Goal: Task Accomplishment & Management: Use online tool/utility

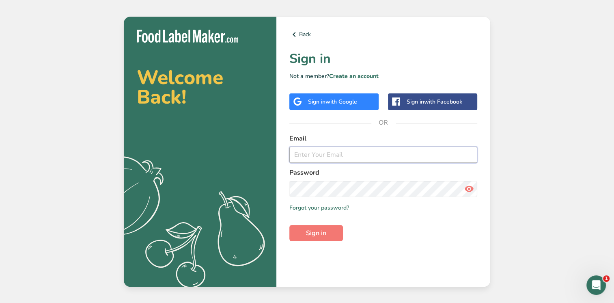
click at [311, 151] on input "email" at bounding box center [383, 154] width 188 height 16
paste input "[PERSON_NAME][EMAIL_ADDRESS][DOMAIN_NAME]"
type input "[PERSON_NAME][EMAIL_ADDRESS][DOMAIN_NAME]"
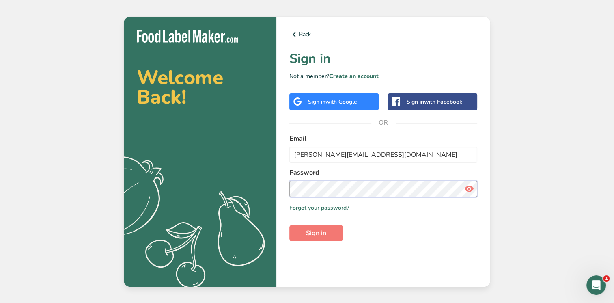
click at [289, 225] on button "Sign in" at bounding box center [316, 233] width 54 height 16
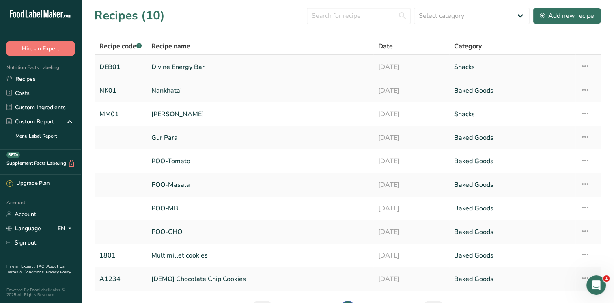
click at [185, 69] on link "Divine Energy Bar" at bounding box center [259, 66] width 217 height 17
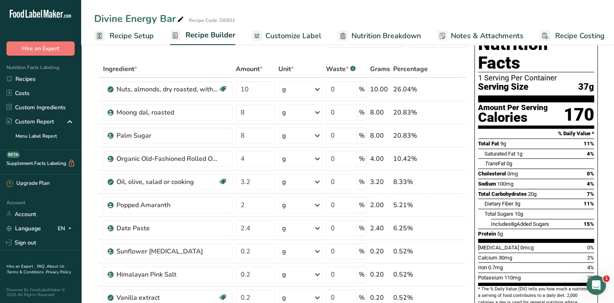
scroll to position [26, 0]
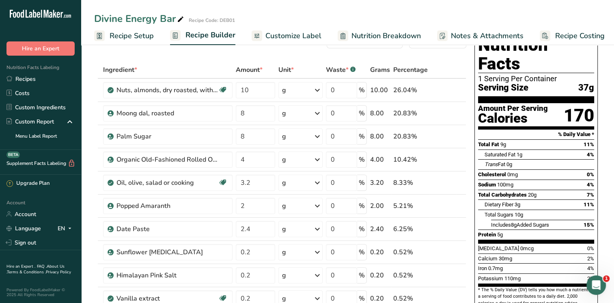
click at [577, 37] on span "Recipe Costing" at bounding box center [580, 35] width 50 height 11
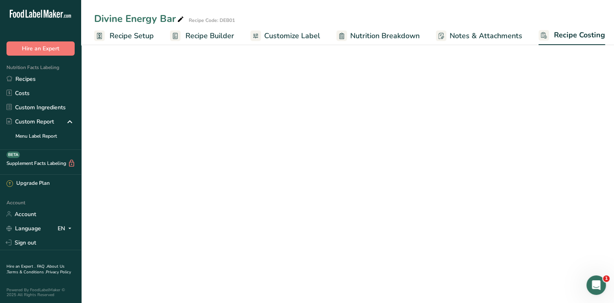
scroll to position [0, 3]
select select "1"
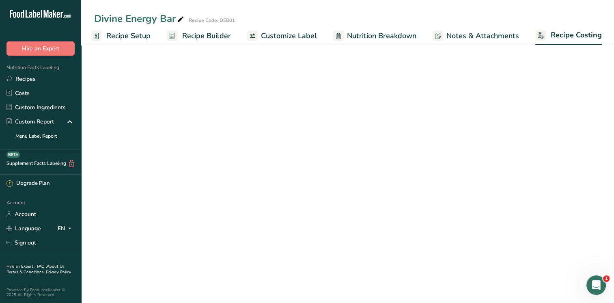
select select "1"
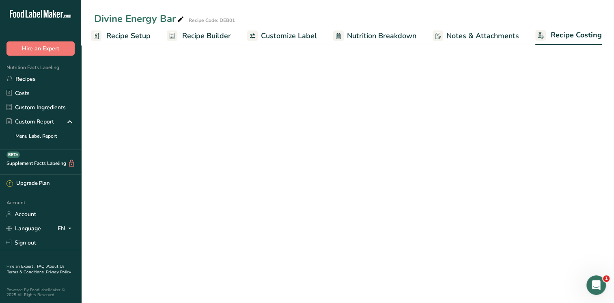
select select "1"
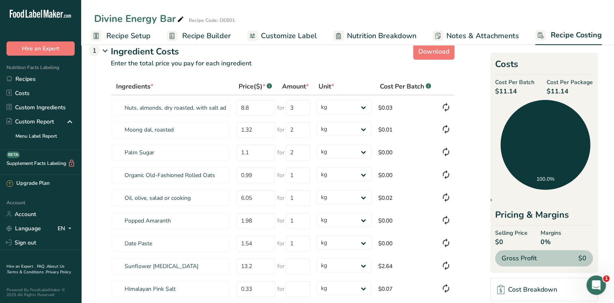
scroll to position [0, 0]
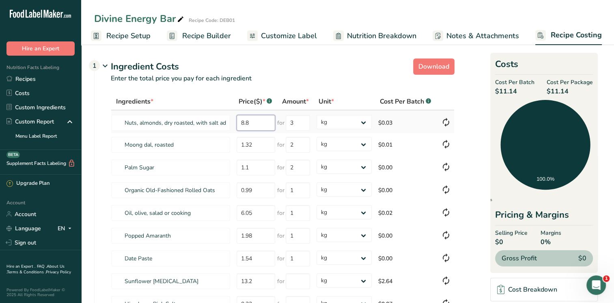
drag, startPoint x: 252, startPoint y: 123, endPoint x: 237, endPoint y: 122, distance: 14.6
click at [237, 122] on input "8.8" at bounding box center [256, 123] width 39 height 16
type input "800"
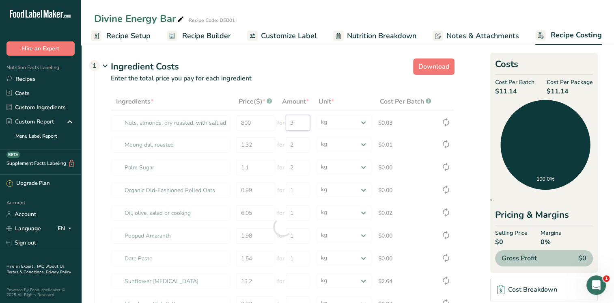
drag, startPoint x: 294, startPoint y: 121, endPoint x: 289, endPoint y: 122, distance: 5.7
click at [289, 122] on div "Ingredients * Price($) * .a-a{fill:#347362;}.b-a{fill:#fff;} Amount * Unit * Co…" at bounding box center [283, 227] width 344 height 268
type input "3"
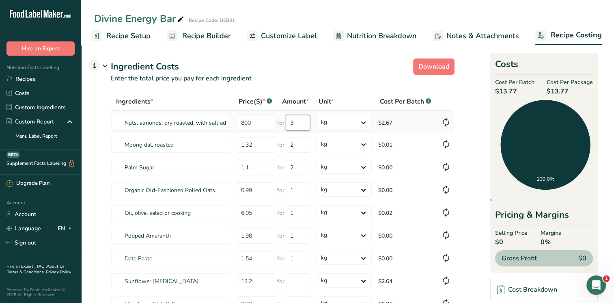
drag, startPoint x: 298, startPoint y: 122, endPoint x: 289, endPoint y: 121, distance: 9.0
click at [289, 121] on input "3" at bounding box center [298, 123] width 24 height 16
drag, startPoint x: 239, startPoint y: 121, endPoint x: 256, endPoint y: 122, distance: 16.7
click at [256, 122] on input "800" at bounding box center [256, 123] width 39 height 16
drag, startPoint x: 289, startPoint y: 121, endPoint x: 297, endPoint y: 122, distance: 9.0
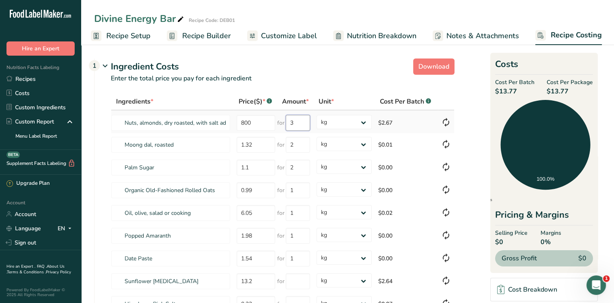
click at [297, 122] on input "3" at bounding box center [298, 123] width 24 height 16
click at [210, 32] on span "Recipe Builder" at bounding box center [206, 35] width 49 height 11
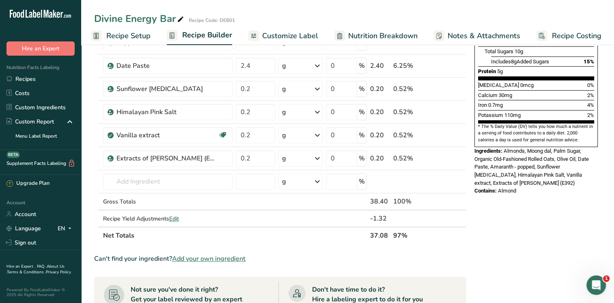
scroll to position [223, 0]
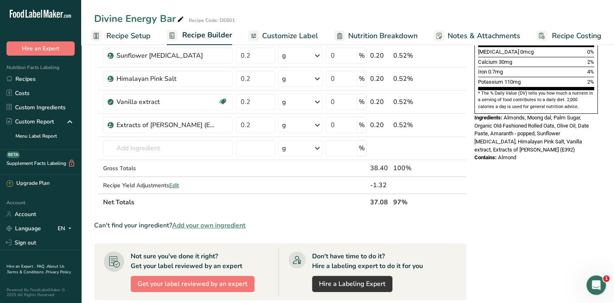
drag, startPoint x: 371, startPoint y: 199, endPoint x: 389, endPoint y: 198, distance: 17.9
click at [389, 198] on th "37.08" at bounding box center [379, 201] width 23 height 17
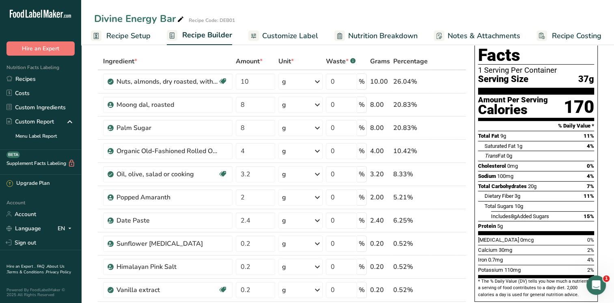
scroll to position [0, 0]
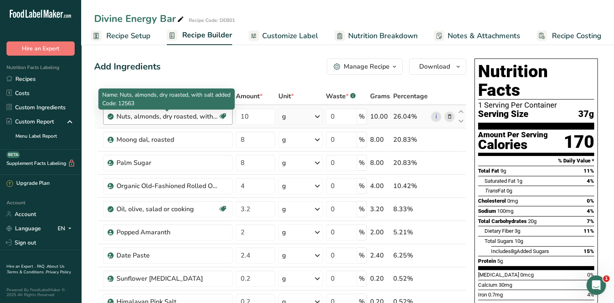
drag, startPoint x: 116, startPoint y: 117, endPoint x: 213, endPoint y: 118, distance: 96.2
click at [213, 118] on div "Nuts, almonds, dry roasted, with salt added" at bounding box center [166, 117] width 101 height 10
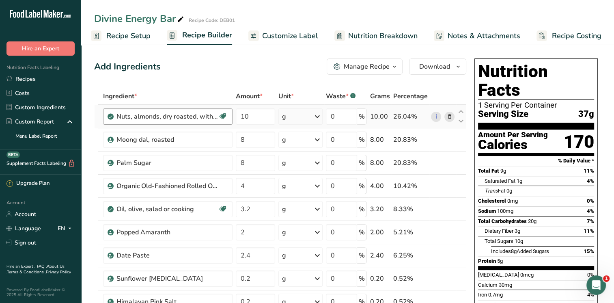
click at [198, 62] on div "Add Ingredients Manage Recipe Delete Recipe Duplicate Recipe Scale Recipe Save …" at bounding box center [280, 66] width 372 height 16
click at [565, 37] on span "Recipe Costing" at bounding box center [577, 35] width 50 height 11
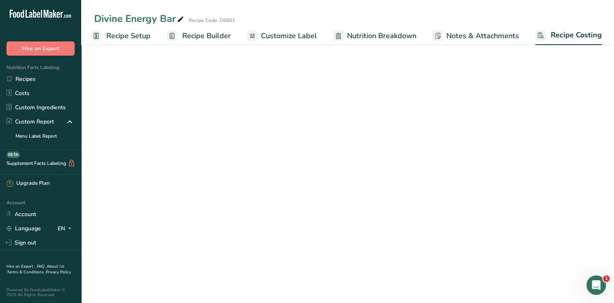
scroll to position [0, 3]
select select "1"
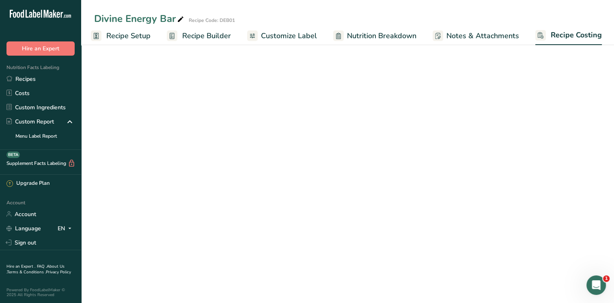
select select "1"
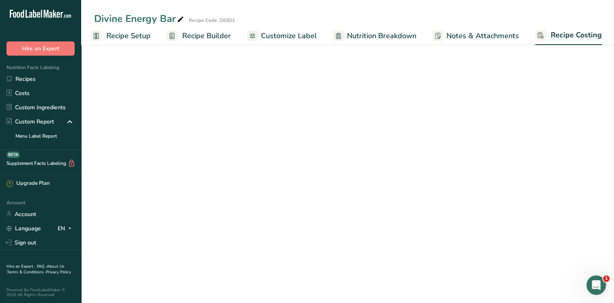
select select "1"
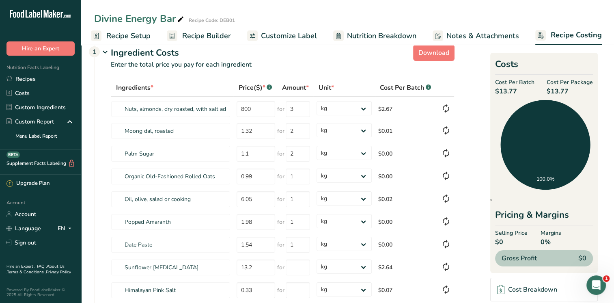
scroll to position [6, 0]
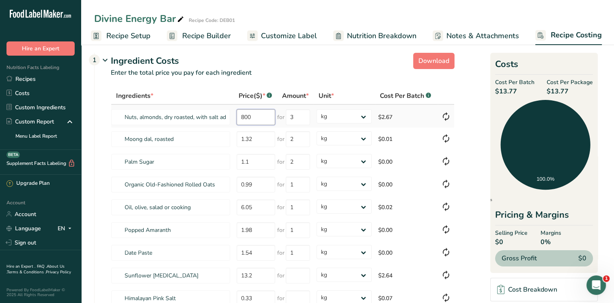
drag, startPoint x: 256, startPoint y: 116, endPoint x: 239, endPoint y: 117, distance: 16.7
click at [239, 117] on input "800" at bounding box center [256, 117] width 39 height 16
drag, startPoint x: 401, startPoint y: 112, endPoint x: 412, endPoint y: 287, distance: 175.3
click at [412, 287] on tbody "Nuts, almonds, dry roasted, with salt added 800 for 3 grams kg mg mcg lb oz $2.…" at bounding box center [282, 230] width 343 height 250
click at [470, 84] on section "Download Ingredient Costs 1 Enter the total price you pay for each ingredient I…" at bounding box center [347, 251] width 507 height 402
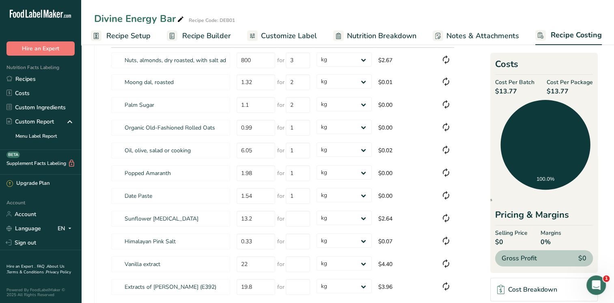
scroll to position [59, 0]
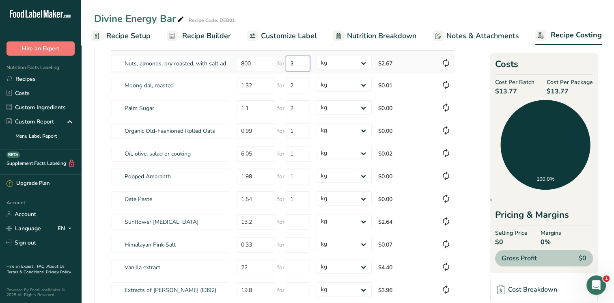
drag, startPoint x: 294, startPoint y: 63, endPoint x: 288, endPoint y: 62, distance: 6.5
click at [288, 62] on input "3" at bounding box center [298, 64] width 24 height 16
click at [295, 221] on input "number" at bounding box center [298, 222] width 24 height 16
click at [294, 239] on input "number" at bounding box center [298, 245] width 24 height 16
click at [292, 221] on input "number" at bounding box center [298, 222] width 24 height 16
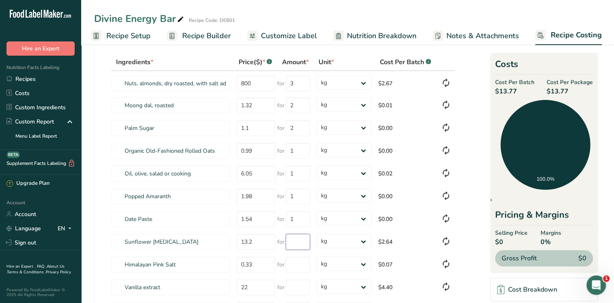
scroll to position [40, 0]
click at [297, 241] on input "number" at bounding box center [298, 241] width 24 height 16
click at [365, 82] on select "grams kg mg mcg lb oz" at bounding box center [344, 82] width 55 height 14
click at [472, 75] on section "Download Ingredient Costs 1 Enter the total price you pay for each ingredient I…" at bounding box center [347, 216] width 507 height 402
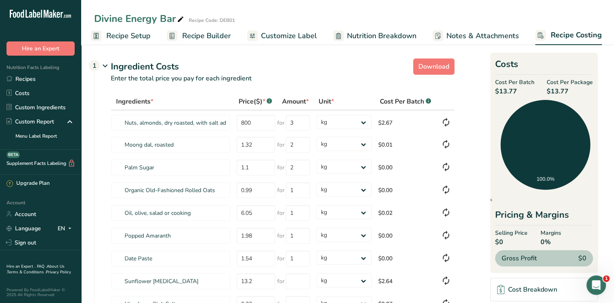
click at [249, 17] on div "Divine Energy Bar Recipe Code: DEB01" at bounding box center [347, 18] width 533 height 15
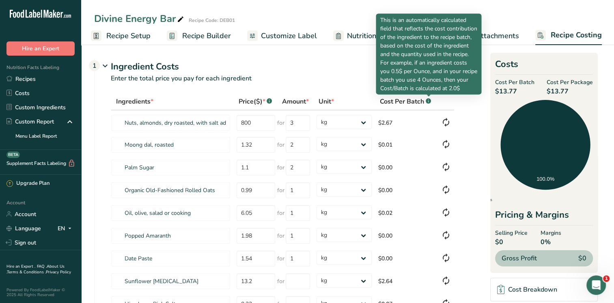
click at [427, 101] on rect at bounding box center [428, 100] width 5 height 5
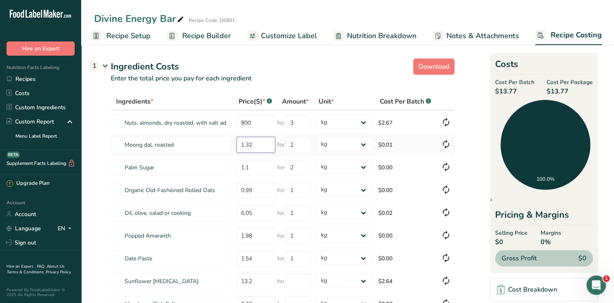
drag, startPoint x: 240, startPoint y: 144, endPoint x: 260, endPoint y: 144, distance: 19.5
click at [260, 144] on input "1.32" at bounding box center [256, 145] width 39 height 16
type input "120"
click at [250, 166] on input "1.1" at bounding box center [256, 167] width 39 height 16
drag, startPoint x: 252, startPoint y: 164, endPoint x: 239, endPoint y: 166, distance: 13.5
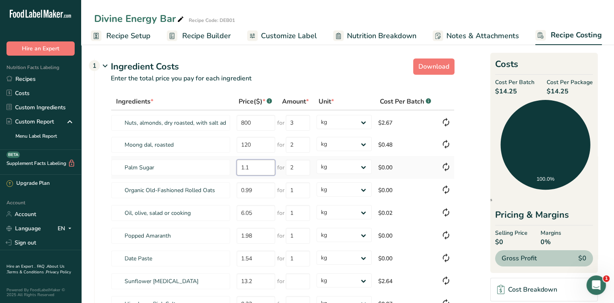
click at [239, 166] on input "1.1" at bounding box center [256, 167] width 39 height 16
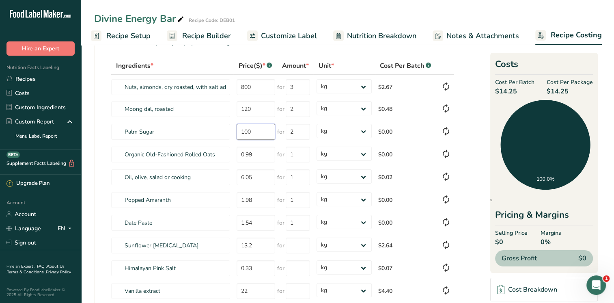
scroll to position [67, 0]
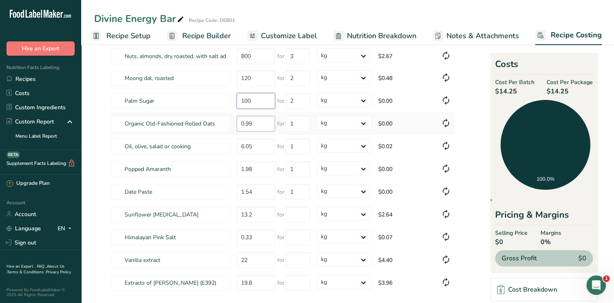
type input "100"
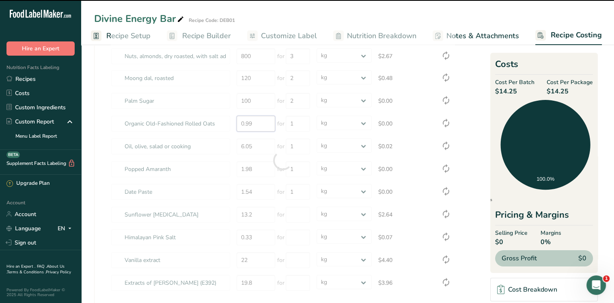
drag, startPoint x: 258, startPoint y: 125, endPoint x: 239, endPoint y: 123, distance: 18.8
click at [239, 123] on input "0.99" at bounding box center [256, 124] width 39 height 16
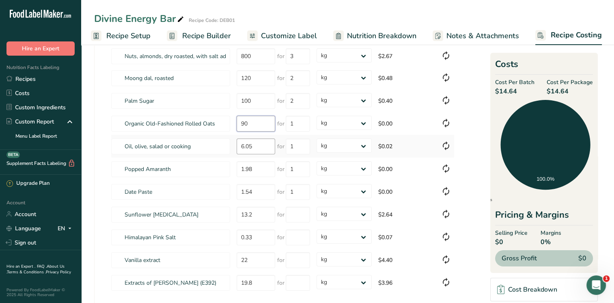
type input "90"
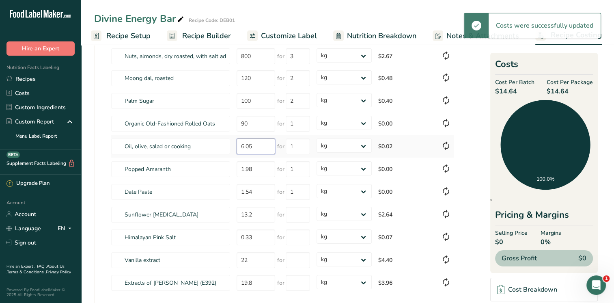
click at [255, 144] on div "Ingredients * Price($) * .a-a{fill:#347362;}.b-a{fill:#fff;} Amount * Unit * Co…" at bounding box center [283, 160] width 344 height 268
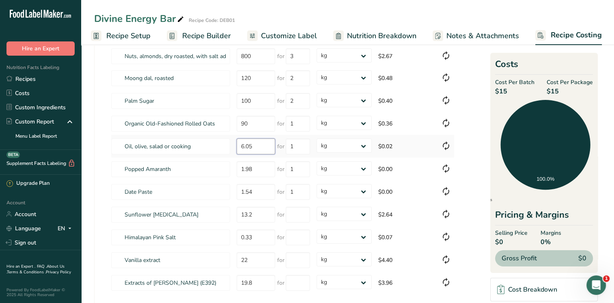
drag, startPoint x: 260, startPoint y: 148, endPoint x: 239, endPoint y: 143, distance: 22.1
click at [239, 143] on input "6.05" at bounding box center [256, 146] width 39 height 16
type input "550"
click at [257, 168] on div "Ingredients * Price($) * .a-a{fill:#347362;}.b-a{fill:#fff;} Amount * Unit * Co…" at bounding box center [283, 160] width 344 height 268
drag, startPoint x: 263, startPoint y: 169, endPoint x: 239, endPoint y: 169, distance: 24.4
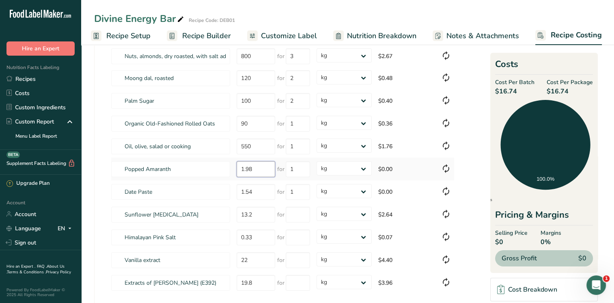
click at [239, 169] on input "1.98" at bounding box center [256, 169] width 39 height 16
type input "180"
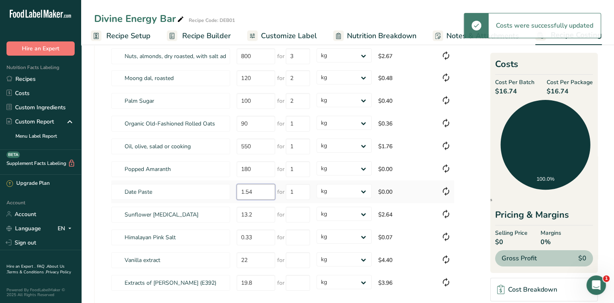
click at [250, 192] on div "Ingredients * Price($) * .a-a{fill:#347362;}.b-a{fill:#fff;} Amount * Unit * Co…" at bounding box center [283, 160] width 344 height 268
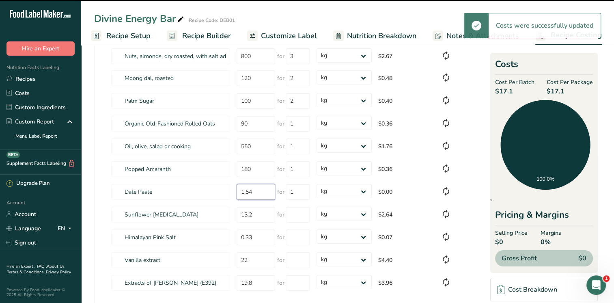
click at [257, 190] on input "1.54" at bounding box center [256, 192] width 39 height 16
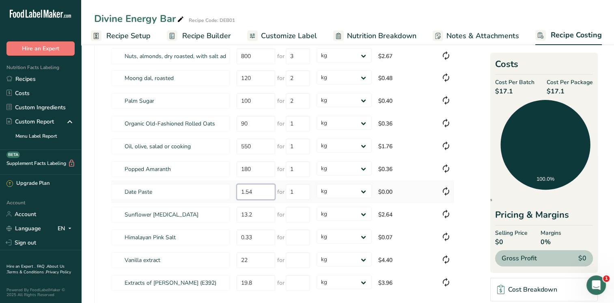
drag, startPoint x: 256, startPoint y: 190, endPoint x: 233, endPoint y: 192, distance: 22.4
click at [233, 192] on td "1.54" at bounding box center [254, 191] width 43 height 23
type input "140"
click at [257, 212] on div "Ingredients * Price($) * .a-a{fill:#347362;}.b-a{fill:#fff;} Amount * Unit * Co…" at bounding box center [283, 160] width 344 height 268
type input "1"
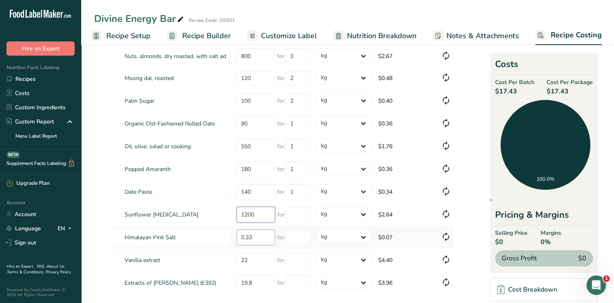
type input "1200"
click at [256, 240] on input "0.33" at bounding box center [256, 237] width 39 height 16
drag, startPoint x: 254, startPoint y: 236, endPoint x: 233, endPoint y: 236, distance: 20.7
click at [233, 236] on td "0.33" at bounding box center [254, 237] width 43 height 23
type input "30"
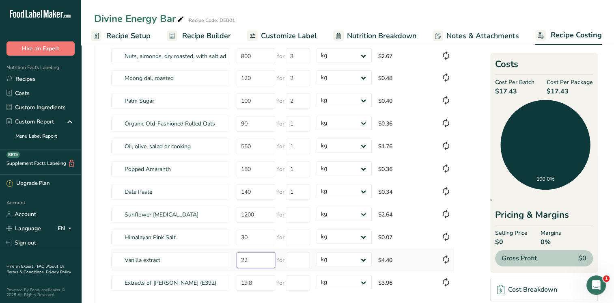
click at [250, 260] on input "22" at bounding box center [256, 260] width 39 height 16
drag, startPoint x: 248, startPoint y: 259, endPoint x: 235, endPoint y: 257, distance: 13.1
click at [235, 257] on td "22" at bounding box center [254, 259] width 43 height 23
type input "2000"
click at [253, 283] on input "19.8" at bounding box center [256, 283] width 39 height 16
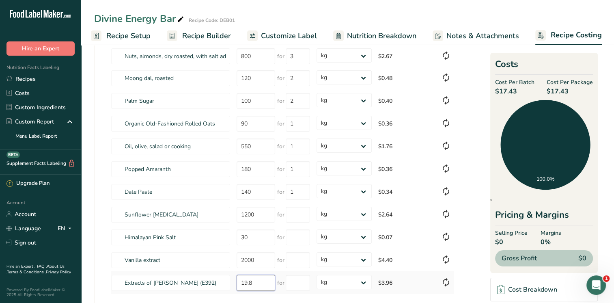
drag, startPoint x: 257, startPoint y: 280, endPoint x: 238, endPoint y: 280, distance: 19.5
click at [238, 280] on input "19.8" at bounding box center [256, 283] width 39 height 16
type input "1800"
click at [302, 211] on input "number" at bounding box center [298, 215] width 24 height 16
type input "0.05"
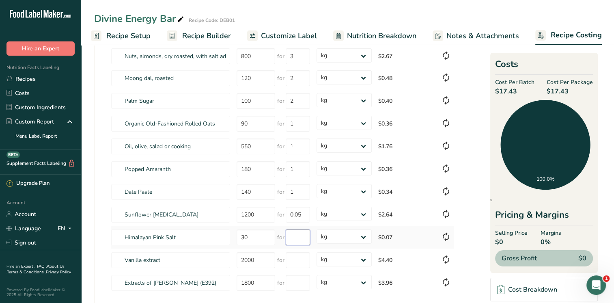
click at [297, 237] on div "Ingredients * Price($) * .a-a{fill:#347362;}.b-a{fill:#fff;} Amount * Unit * Co…" at bounding box center [283, 160] width 344 height 268
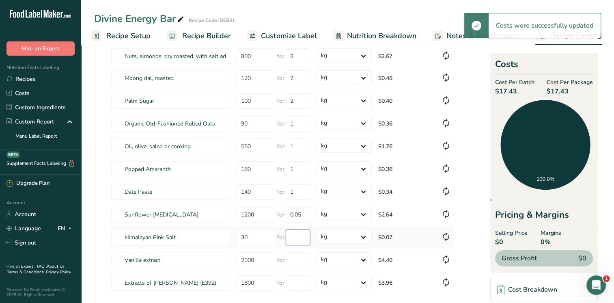
type input "0"
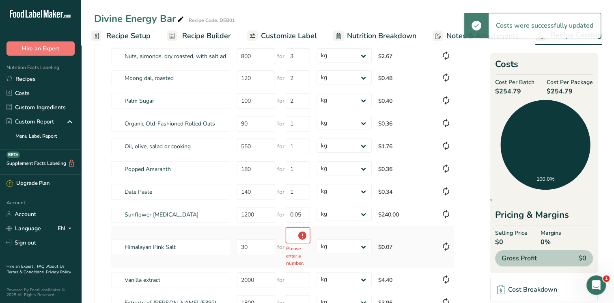
type input "0.33"
type input "0"
type input "22"
type input "19.8"
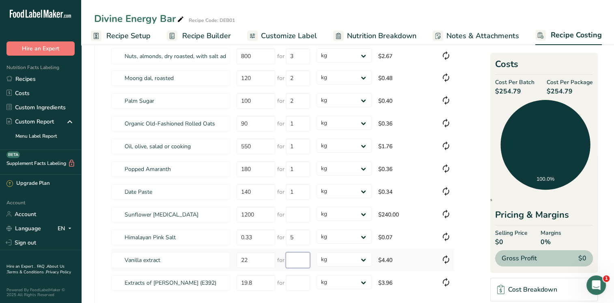
click at [297, 261] on div "Ingredients * Price($) * .a-a{fill:#347362;}.b-a{fill:#fff;} Amount * Unit * Co…" at bounding box center [283, 160] width 344 height 268
drag, startPoint x: 297, startPoint y: 236, endPoint x: 289, endPoint y: 236, distance: 8.1
click at [289, 236] on input "5" at bounding box center [298, 237] width 24 height 16
type input "0.05"
click at [295, 261] on div "Ingredients * Price($) * .a-a{fill:#347362;}.b-a{fill:#fff;} Amount * Unit * Co…" at bounding box center [283, 160] width 344 height 268
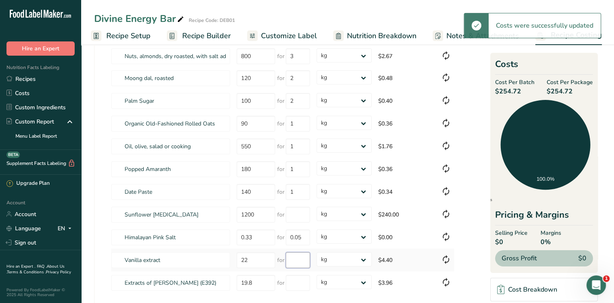
type input "0"
type input "5"
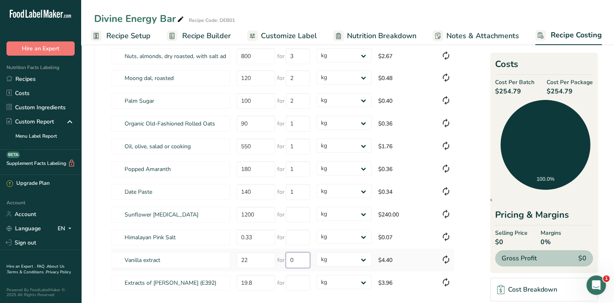
type input "5"
type input "0.05"
click at [299, 282] on div "Ingredients * Price($) * .a-a{fill:#347362;}.b-a{fill:#fff;} Amount * Unit * Co…" at bounding box center [283, 160] width 344 height 268
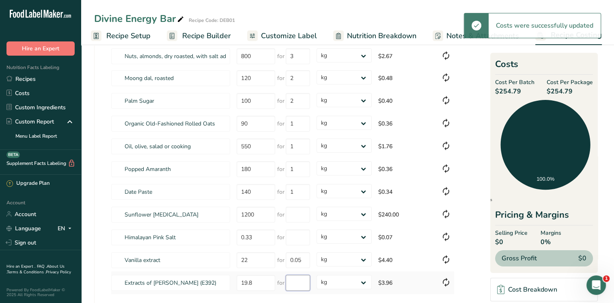
type input "0"
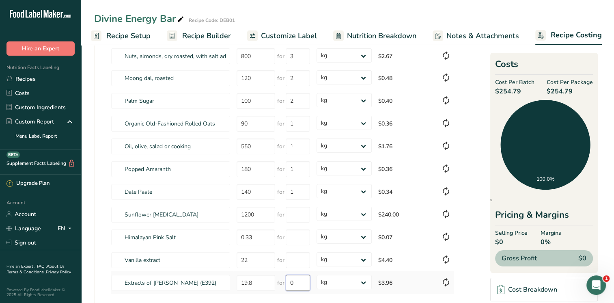
type input "5"
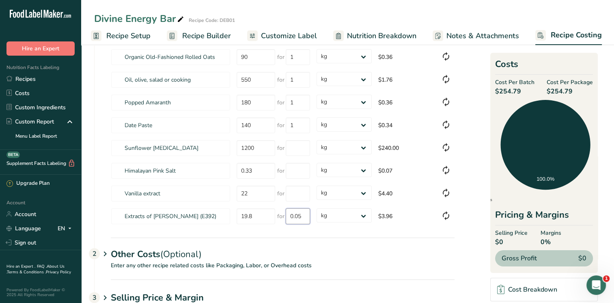
scroll to position [146, 0]
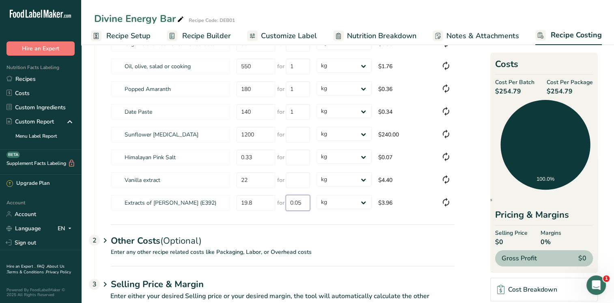
type input "0.05"
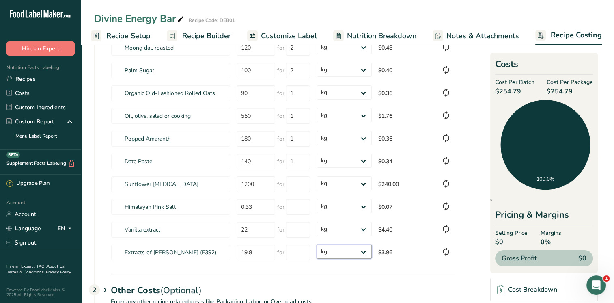
scroll to position [104, 0]
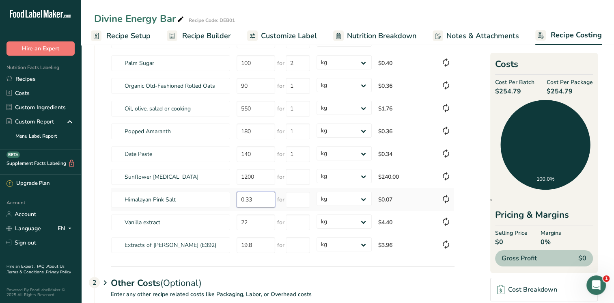
click at [258, 199] on input "0.33" at bounding box center [256, 200] width 39 height 16
click at [229, 194] on tr "Himalayan Pink Salt 0.33 for grams kg mg mcg lb oz $0.07" at bounding box center [282, 199] width 343 height 23
type input "30"
drag, startPoint x: 253, startPoint y: 220, endPoint x: 238, endPoint y: 221, distance: 15.1
click at [238, 221] on input "22" at bounding box center [256, 222] width 39 height 16
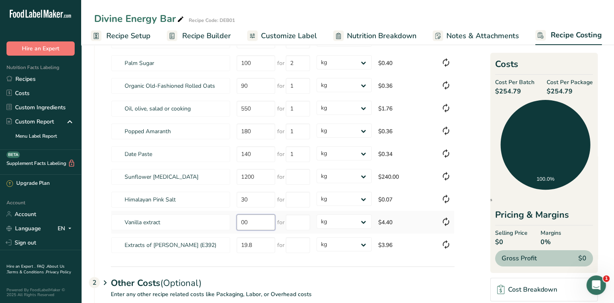
type input "0"
type input "2000"
drag, startPoint x: 254, startPoint y: 243, endPoint x: 240, endPoint y: 244, distance: 14.7
click at [240, 244] on input "19.8" at bounding box center [256, 245] width 39 height 16
type input "1800"
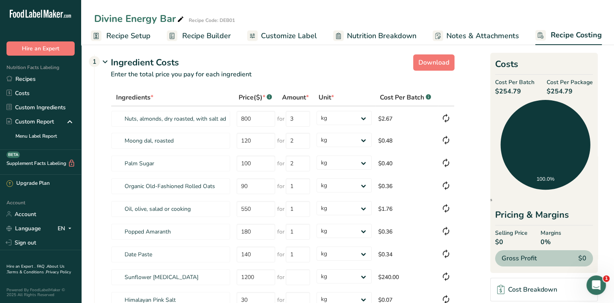
scroll to position [0, 0]
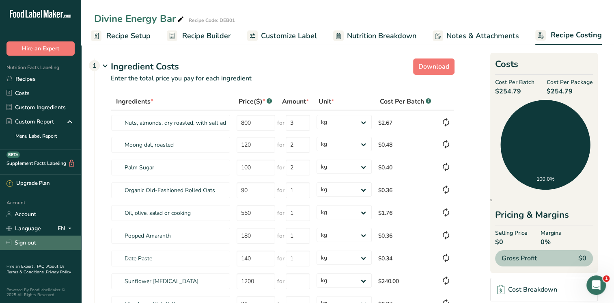
click at [21, 241] on link "Sign out" at bounding box center [40, 242] width 81 height 14
